Goal: Find specific page/section

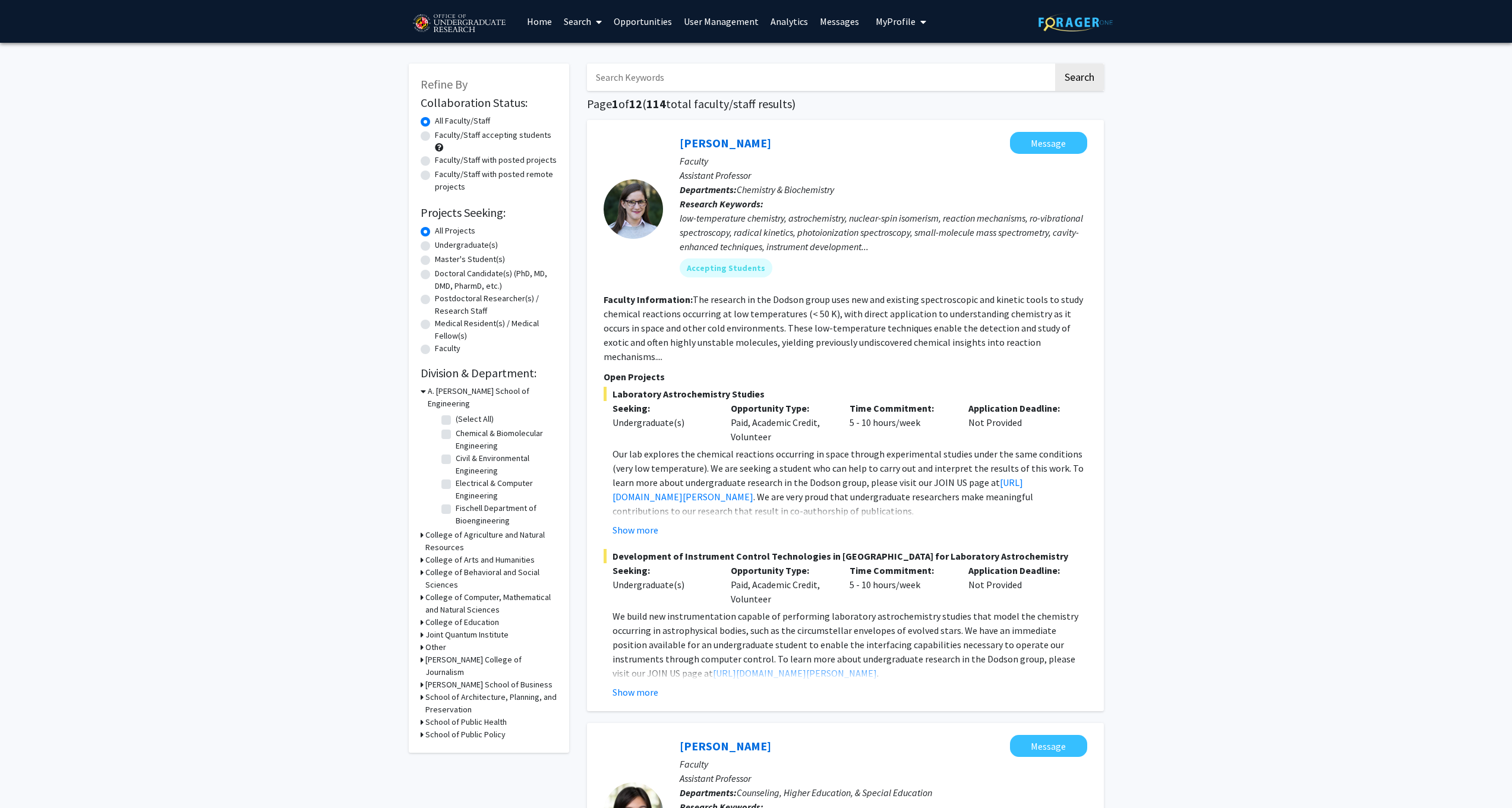
click at [435, 138] on label "Faculty/Staff accepting students" at bounding box center [493, 135] width 116 height 12
click at [435, 137] on input "Faculty/Staff accepting students" at bounding box center [439, 132] width 8 height 8
radio input "true"
click at [435, 122] on label "All Faculty/Staff" at bounding box center [462, 121] width 55 height 12
click at [435, 122] on input "All Faculty/Staff" at bounding box center [439, 118] width 8 height 8
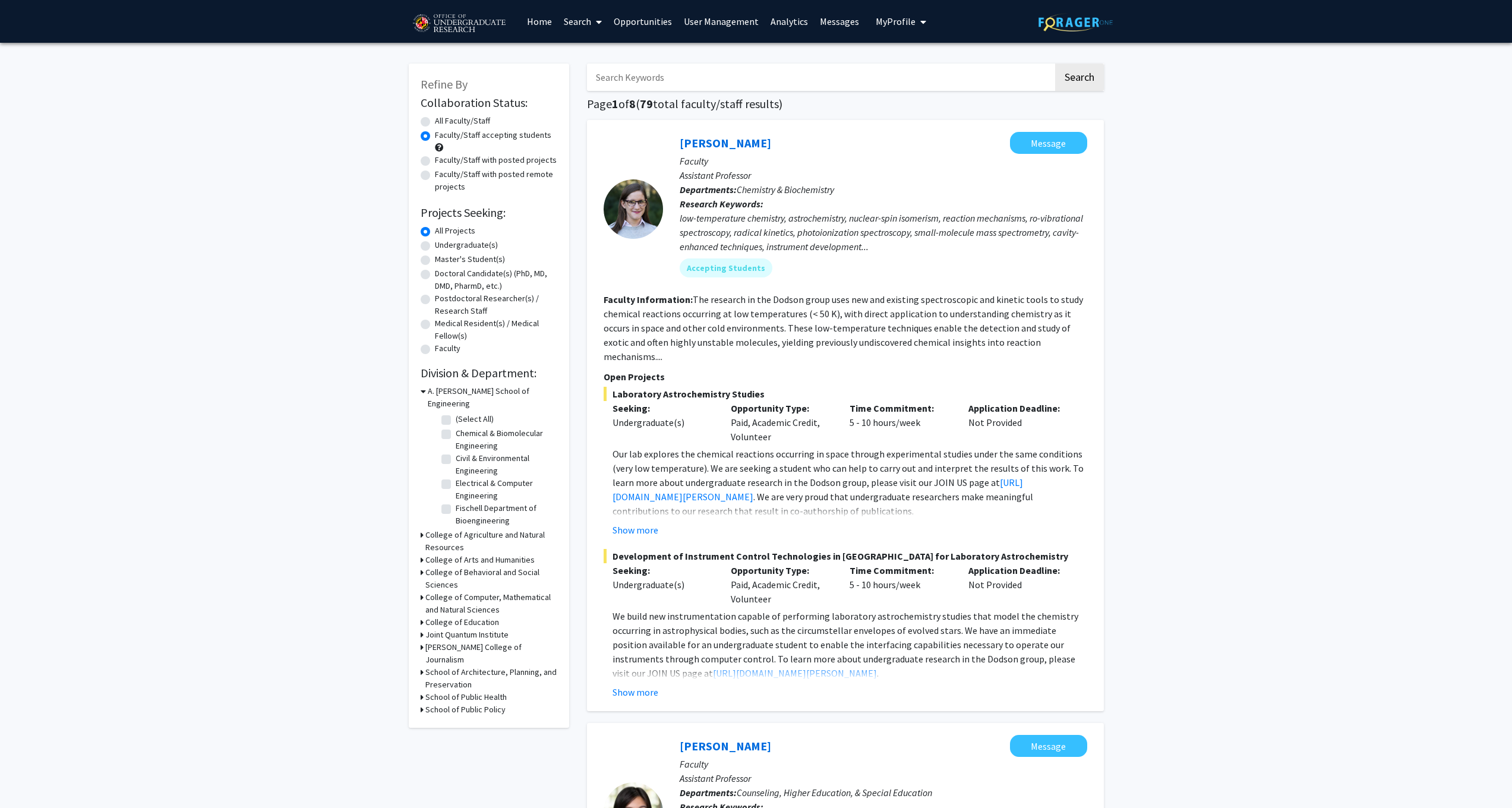
radio input "true"
click at [435, 163] on label "Faculty/Staff with posted projects" at bounding box center [496, 160] width 122 height 12
click at [435, 161] on input "Faculty/Staff with posted projects" at bounding box center [439, 157] width 8 height 8
radio input "true"
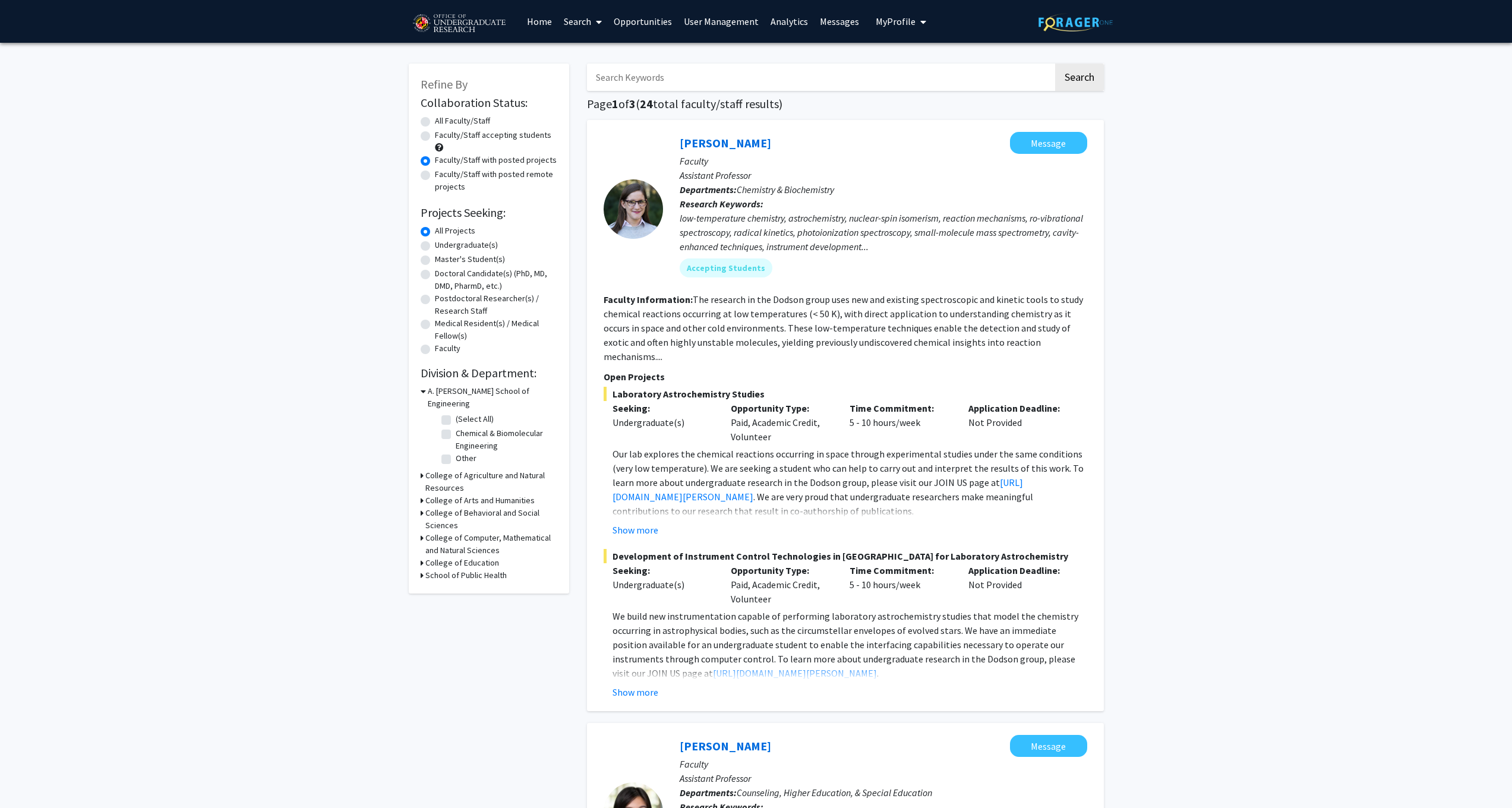
click at [435, 138] on label "Faculty/Staff accepting students" at bounding box center [493, 135] width 116 height 12
click at [435, 137] on input "Faculty/Staff accepting students" at bounding box center [439, 132] width 8 height 8
radio input "true"
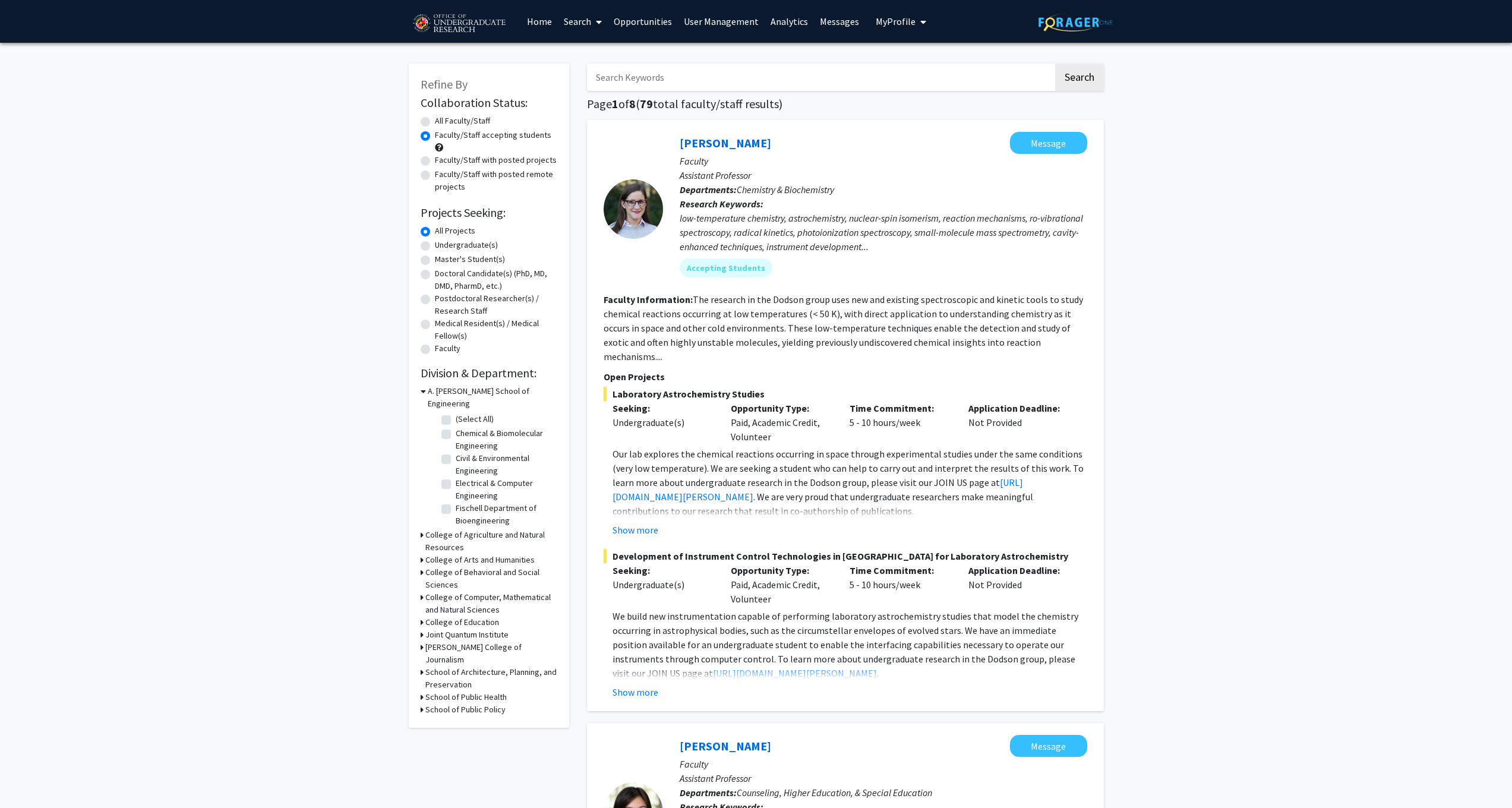
click at [435, 122] on label "All Faculty/Staff" at bounding box center [462, 121] width 55 height 12
click at [435, 122] on input "All Faculty/Staff" at bounding box center [439, 118] width 8 height 8
radio input "true"
click at [422, 393] on icon at bounding box center [423, 391] width 5 height 12
